Goal: Task Accomplishment & Management: Use online tool/utility

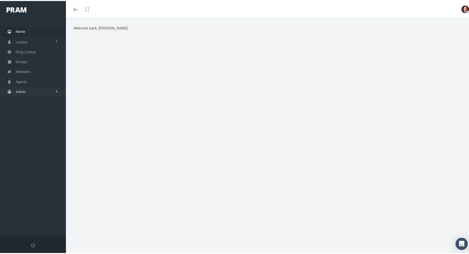
click at [26, 87] on link "Admin" at bounding box center [33, 91] width 66 height 10
click at [37, 200] on link "Reports" at bounding box center [33, 204] width 66 height 9
click at [32, 210] on link "Reports" at bounding box center [33, 214] width 66 height 9
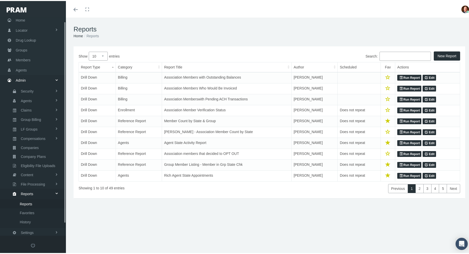
scroll to position [17, 0]
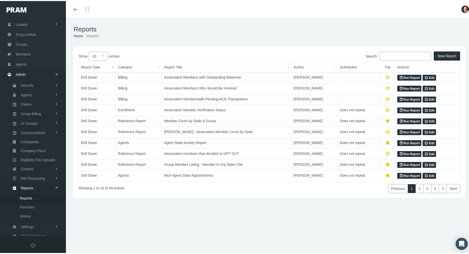
click at [104, 56] on select "10 25 50 100" at bounding box center [98, 55] width 19 height 9
select select "50"
click at [89, 51] on select "10 25 50 100" at bounding box center [98, 55] width 19 height 9
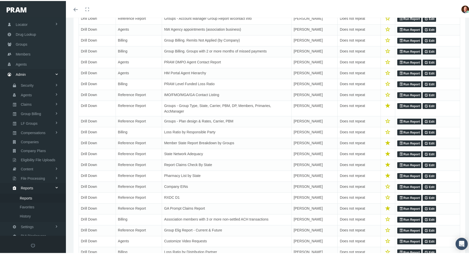
scroll to position [228, 0]
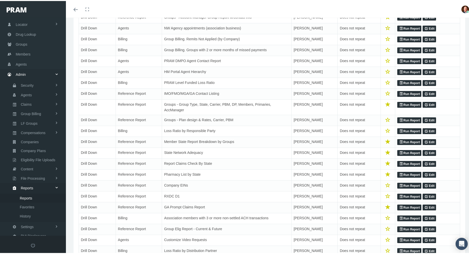
click at [403, 153] on link "Run Report" at bounding box center [409, 152] width 24 height 6
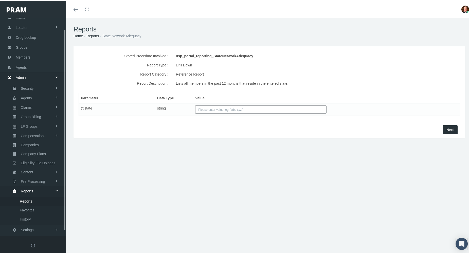
scroll to position [17, 0]
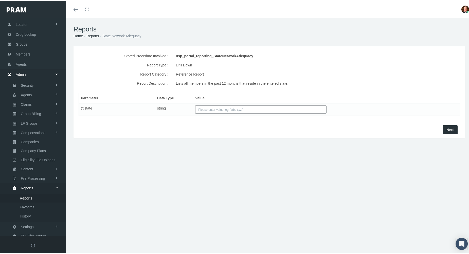
click at [211, 109] on input "text" at bounding box center [260, 108] width 131 height 8
type input "AK"
click at [443, 126] on button "Next" at bounding box center [450, 128] width 15 height 9
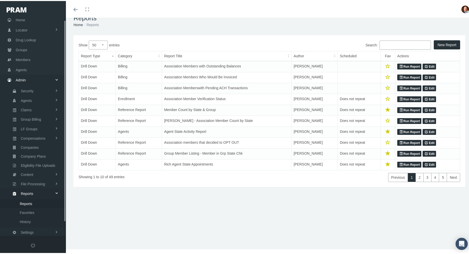
scroll to position [17, 0]
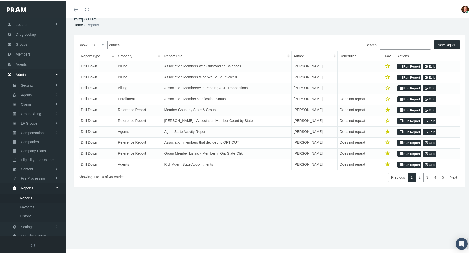
click at [102, 45] on select "10 25 50 100" at bounding box center [98, 44] width 19 height 9
select select "100"
click at [89, 40] on select "10 25 50 100" at bounding box center [98, 44] width 19 height 9
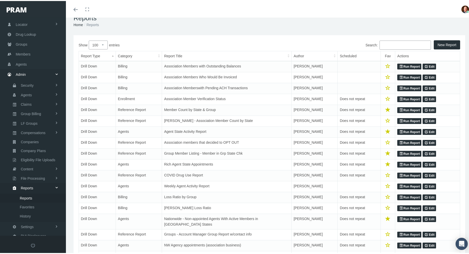
click at [391, 45] on input "Search:" at bounding box center [405, 44] width 51 height 9
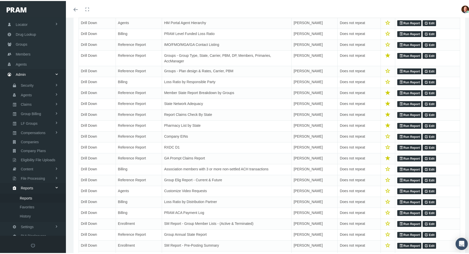
click at [404, 127] on link "Run Report" at bounding box center [409, 125] width 24 height 6
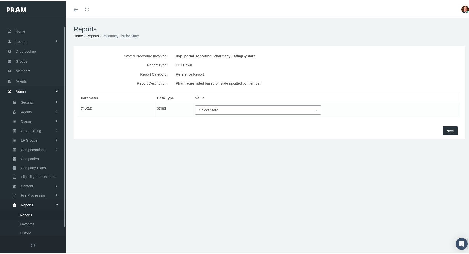
scroll to position [17, 0]
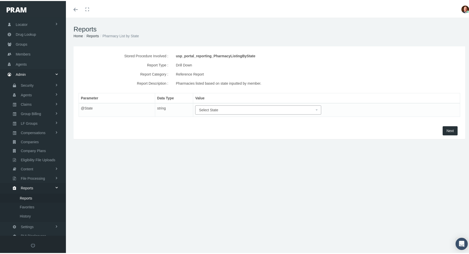
click at [309, 108] on span "Select State" at bounding box center [256, 109] width 115 height 6
click at [239, 120] on input "search" at bounding box center [256, 118] width 122 height 8
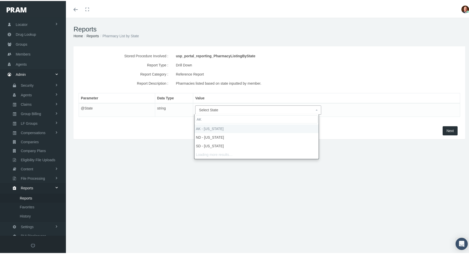
type input "AK"
select select "AK"
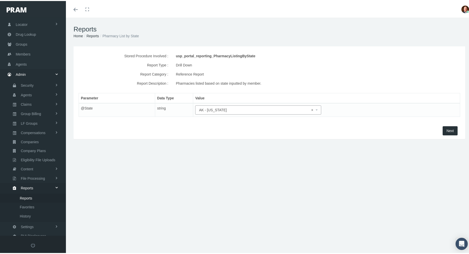
click at [447, 131] on span "Next" at bounding box center [450, 130] width 7 height 4
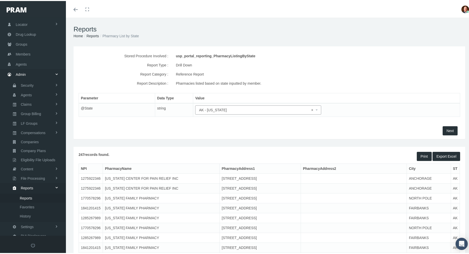
click at [440, 157] on button "Export Excel" at bounding box center [447, 155] width 28 height 9
click at [444, 155] on span "Export Excel" at bounding box center [446, 155] width 20 height 4
click at [440, 9] on div "File downloaded successfully." at bounding box center [443, 9] width 54 height 13
click at [439, 155] on span "Export Excel" at bounding box center [446, 155] width 20 height 4
